Goal: Communication & Community: Answer question/provide support

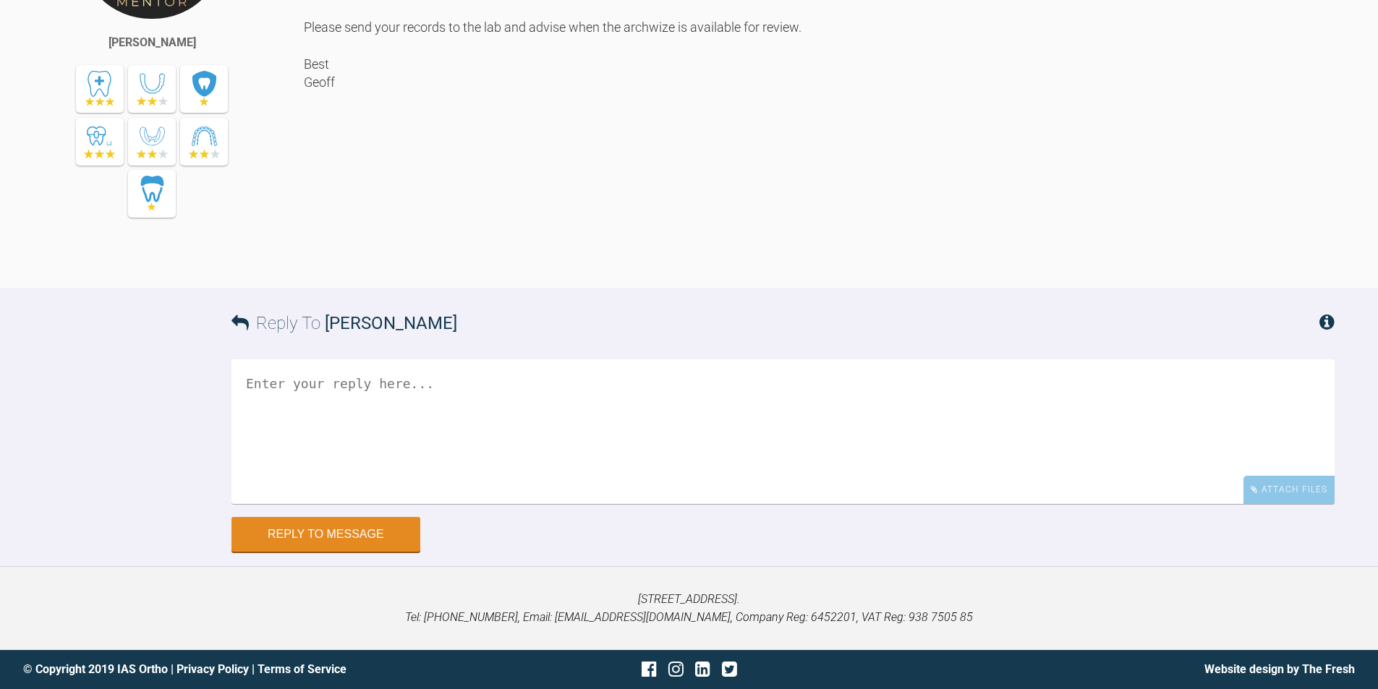
scroll to position [2340, 0]
click at [430, 450] on textarea at bounding box center [782, 431] width 1103 height 145
type textarea "c"
click at [1013, 398] on textarea "could the [PERSON_NAME] be used and then refiner aligners or not? also is that …" at bounding box center [782, 431] width 1103 height 145
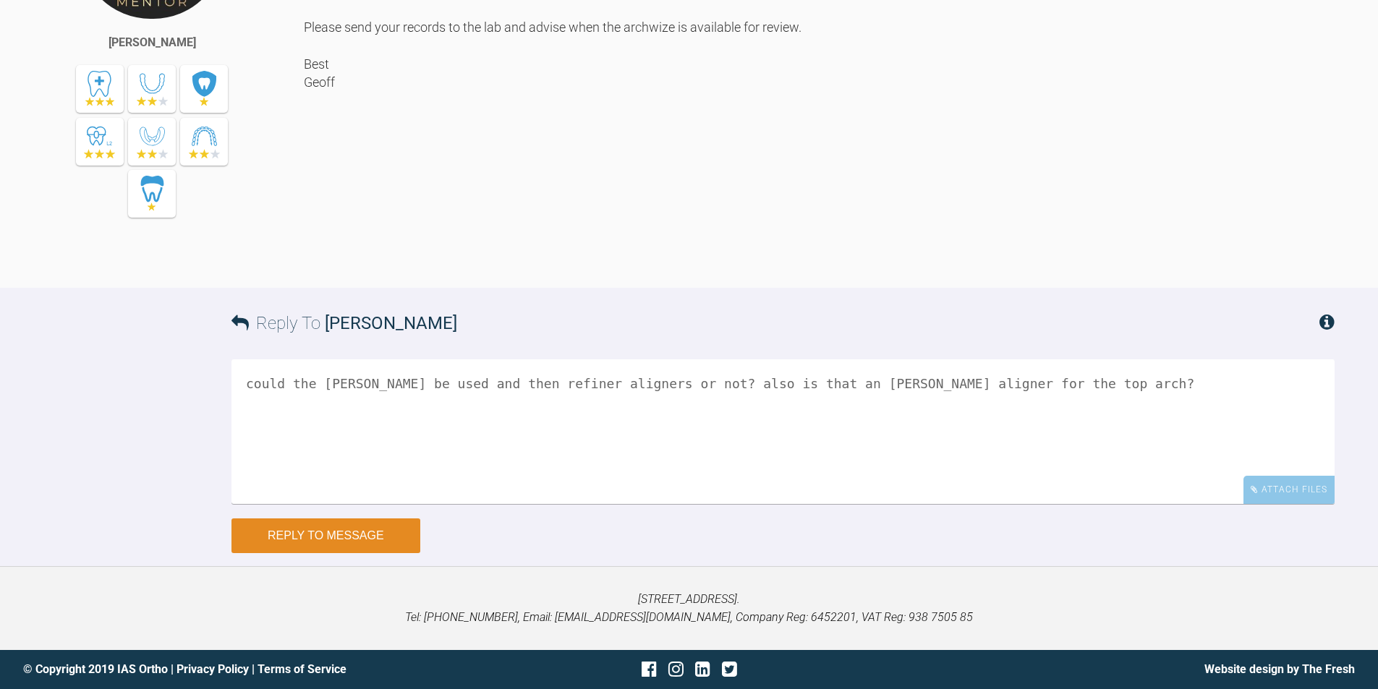
type textarea "could the [PERSON_NAME] be used and then refiner aligners or not? also is that …"
click at [343, 545] on button "Reply to Message" at bounding box center [325, 536] width 189 height 35
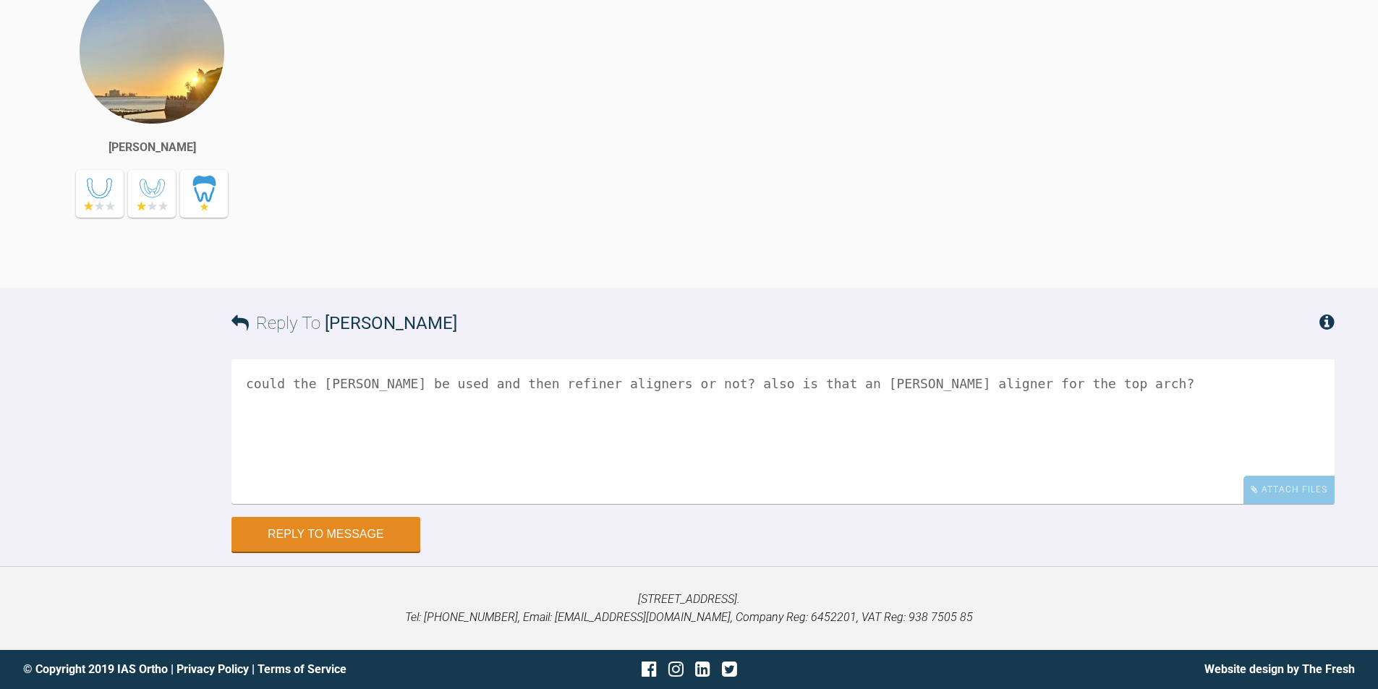
scroll to position [2807, 0]
click at [418, 408] on textarea "could the [PERSON_NAME] be used and then refiner aligners or not? also is that …" at bounding box center [782, 431] width 1103 height 145
click at [581, 381] on textarea "is there also a time difference between the 2 i assume an [PERSON_NAME] aligner…" at bounding box center [782, 431] width 1103 height 145
click at [745, 418] on textarea "is there also a time difference between the 2 I assume an [PERSON_NAME] aligner…" at bounding box center [782, 431] width 1103 height 145
click at [1118, 382] on textarea "is there also a time difference between the 2 I assume an [PERSON_NAME] aligner…" at bounding box center [782, 431] width 1103 height 145
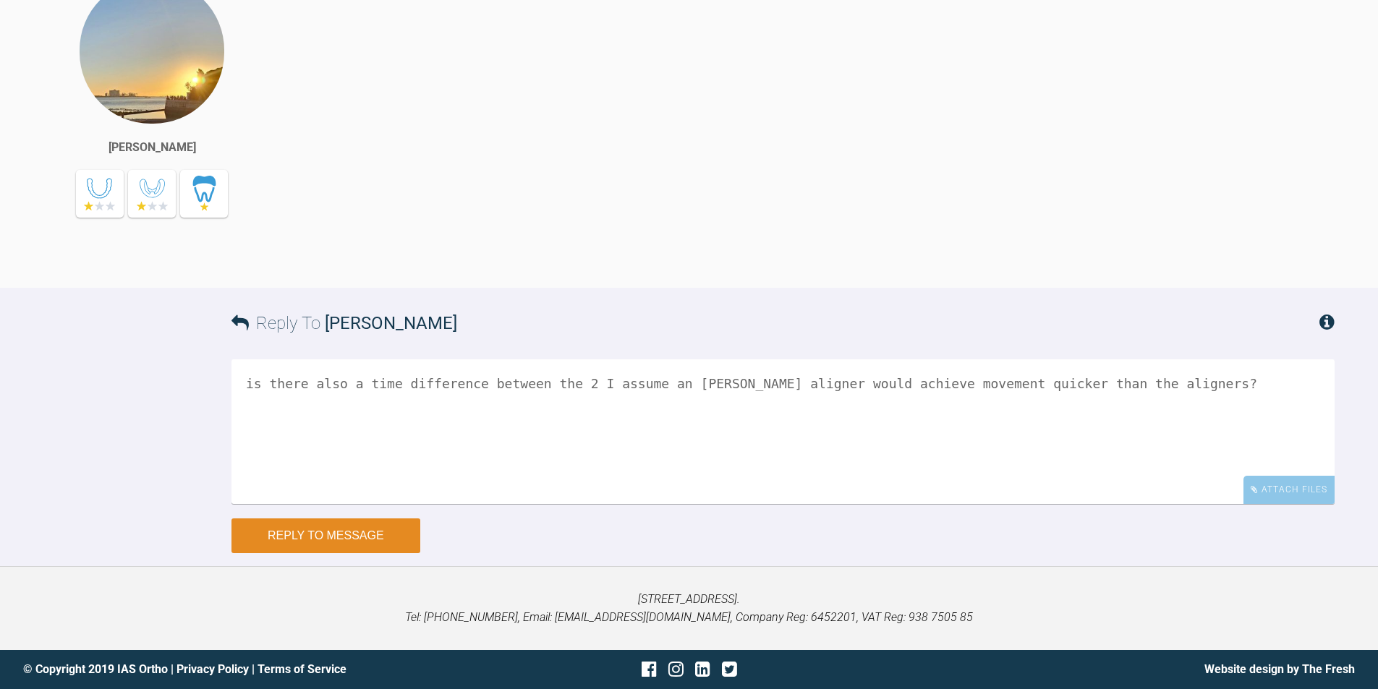
type textarea "is there also a time difference between the 2 I assume an [PERSON_NAME] aligner…"
click at [305, 529] on button "Reply to Message" at bounding box center [325, 536] width 189 height 35
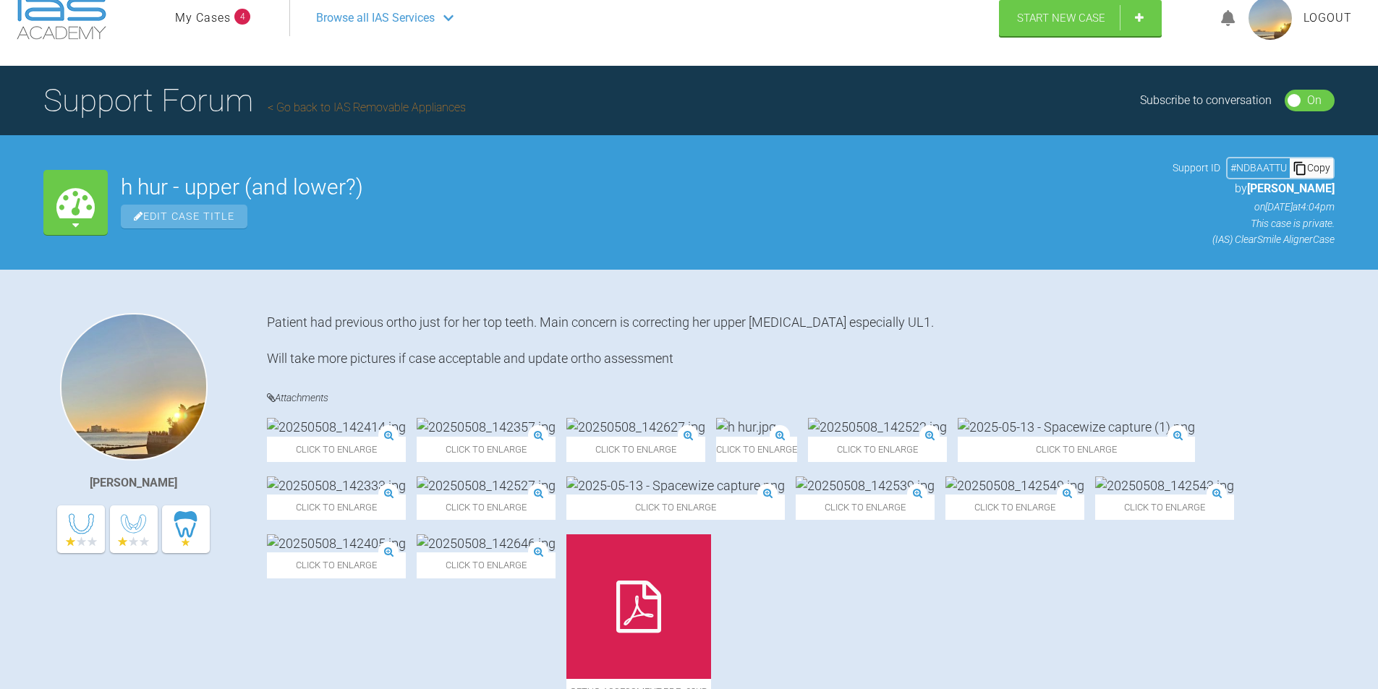
scroll to position [0, 0]
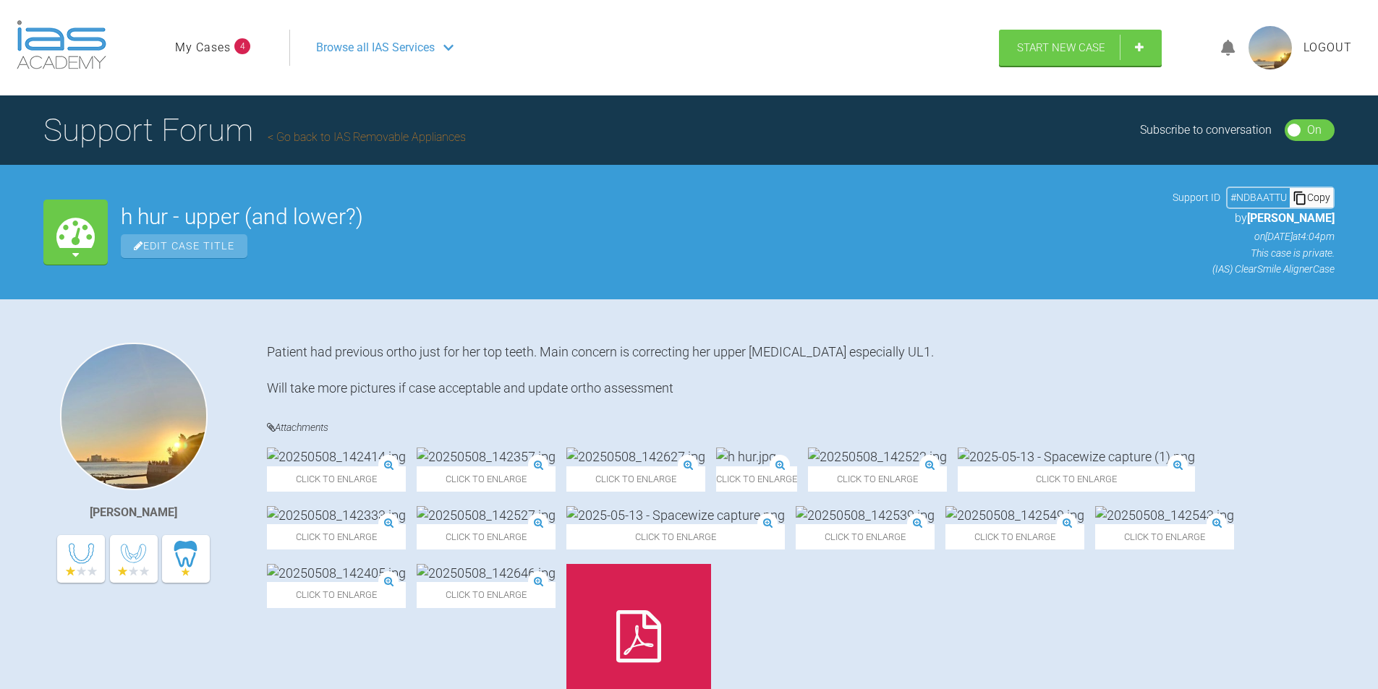
click at [1323, 45] on span "Logout" at bounding box center [1327, 47] width 48 height 19
